Goal: Information Seeking & Learning: Understand process/instructions

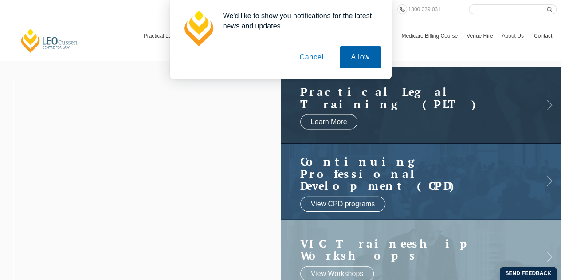
click at [355, 56] on button "Allow" at bounding box center [360, 57] width 41 height 22
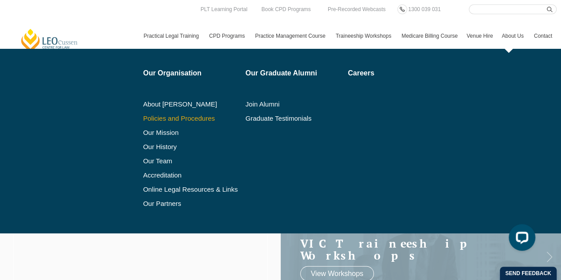
click at [176, 118] on link "Policies and Procedures" at bounding box center [191, 118] width 96 height 7
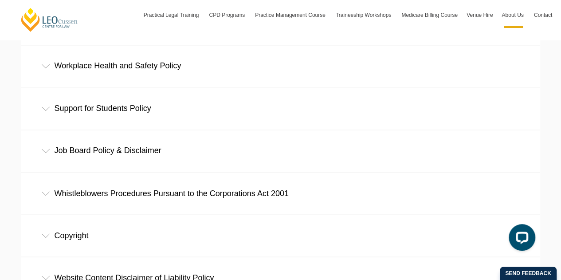
scroll to position [675, 0]
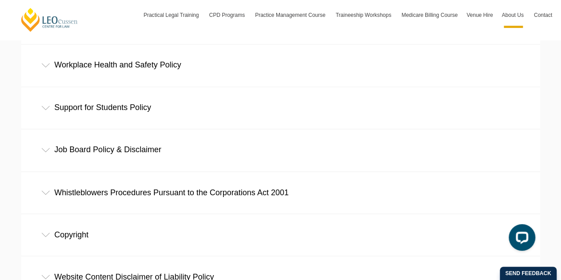
click at [91, 105] on div "Support for Students Policy" at bounding box center [280, 107] width 519 height 41
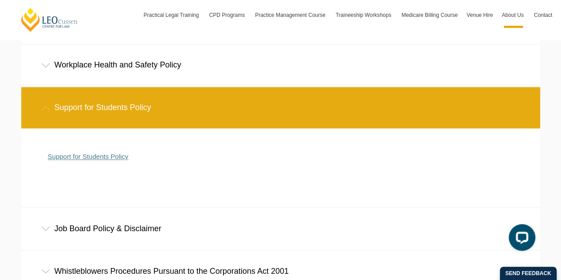
click at [71, 159] on link "Support for Students Policy" at bounding box center [88, 157] width 81 height 8
